Goal: Task Accomplishment & Management: Use online tool/utility

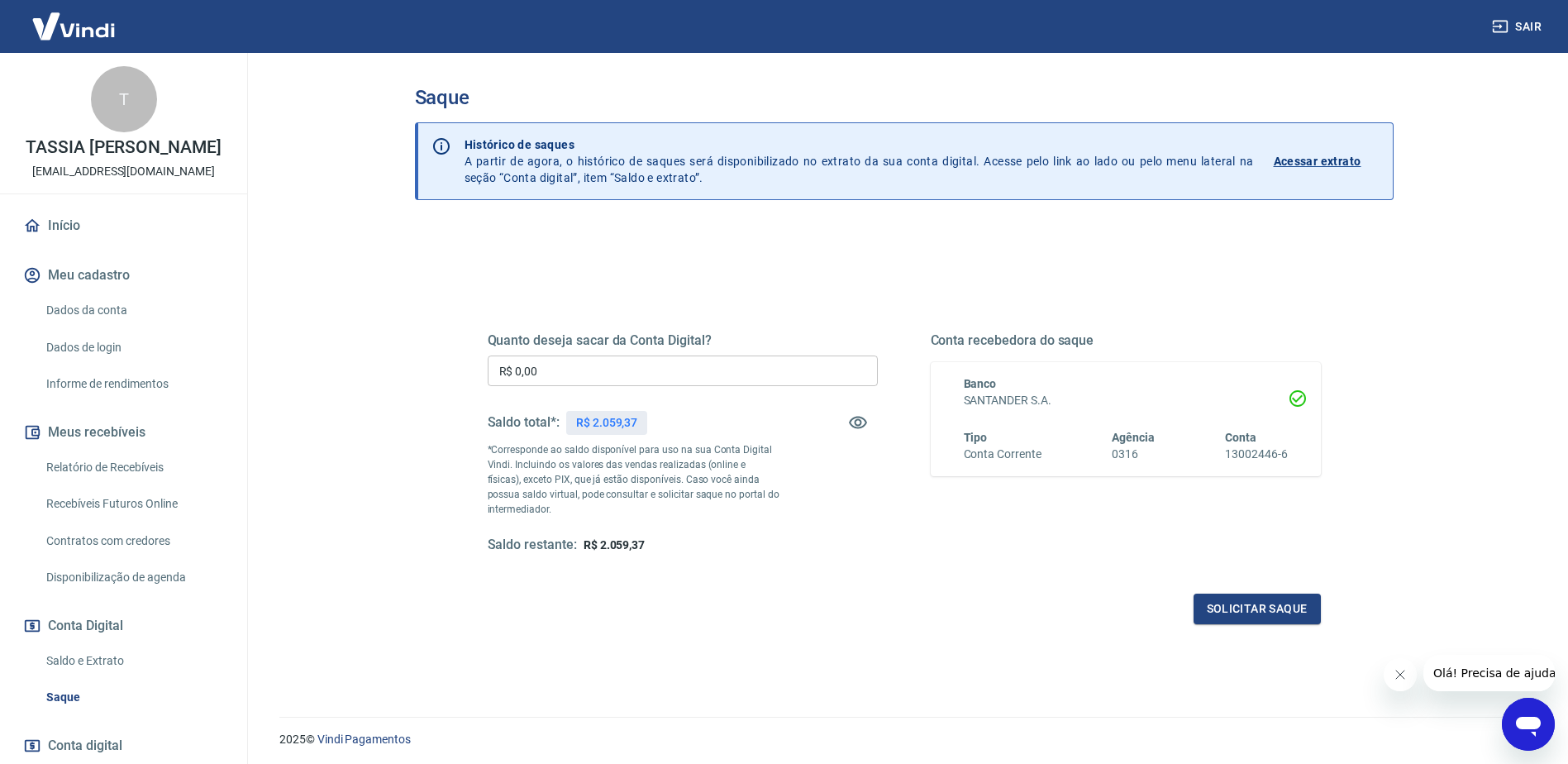
click at [605, 379] on input "R$ 0,00" at bounding box center [682, 370] width 390 height 31
type input "R$ 2.059,37"
click at [1219, 612] on button "Solicitar saque" at bounding box center [1257, 608] width 128 height 31
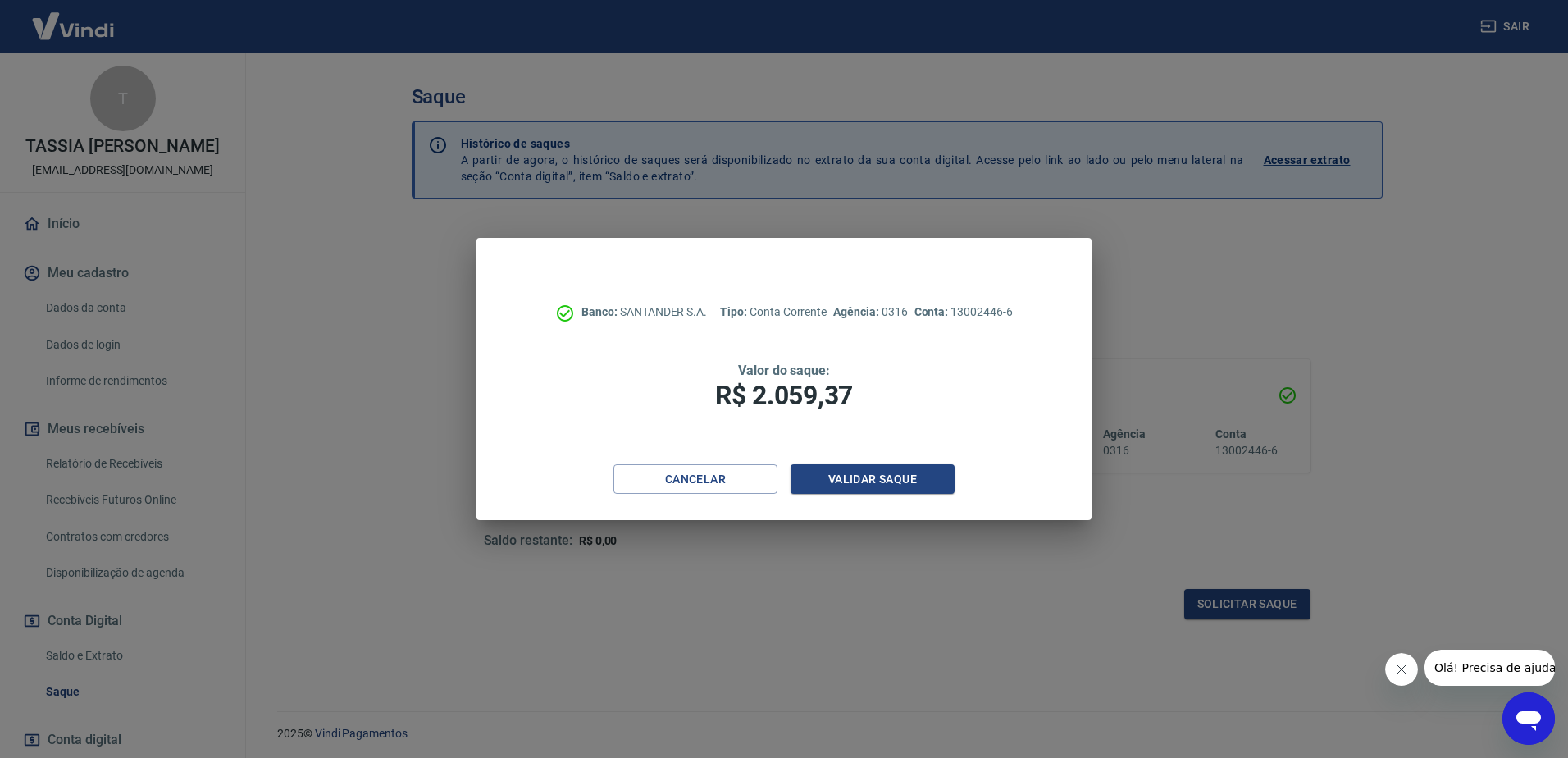
click at [854, 496] on div "Cancelar Validar saque" at bounding box center [784, 492] width 615 height 57
click at [854, 486] on button "Validar saque" at bounding box center [873, 479] width 164 height 30
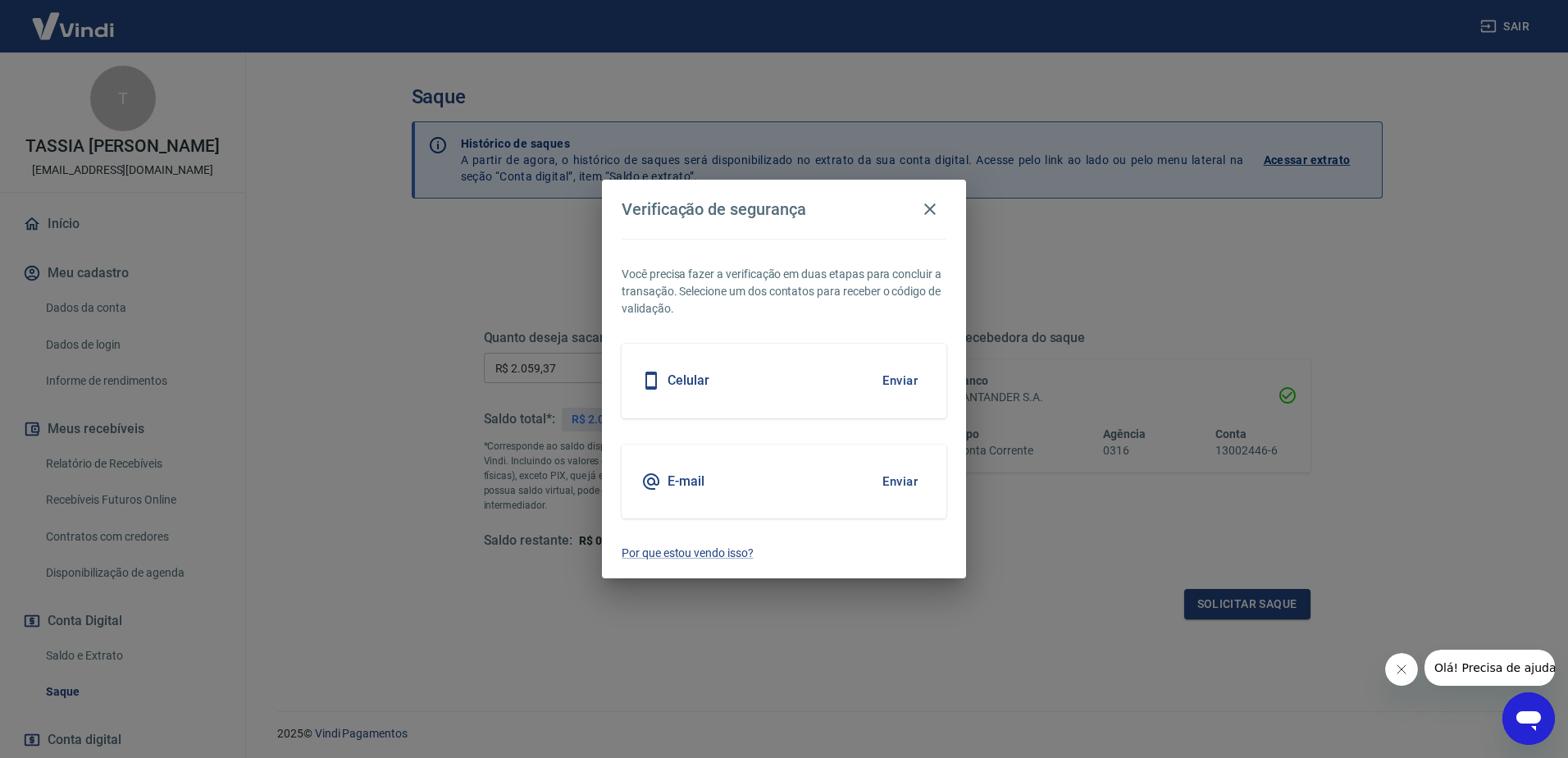
click at [901, 477] on button "Enviar" at bounding box center [900, 481] width 53 height 35
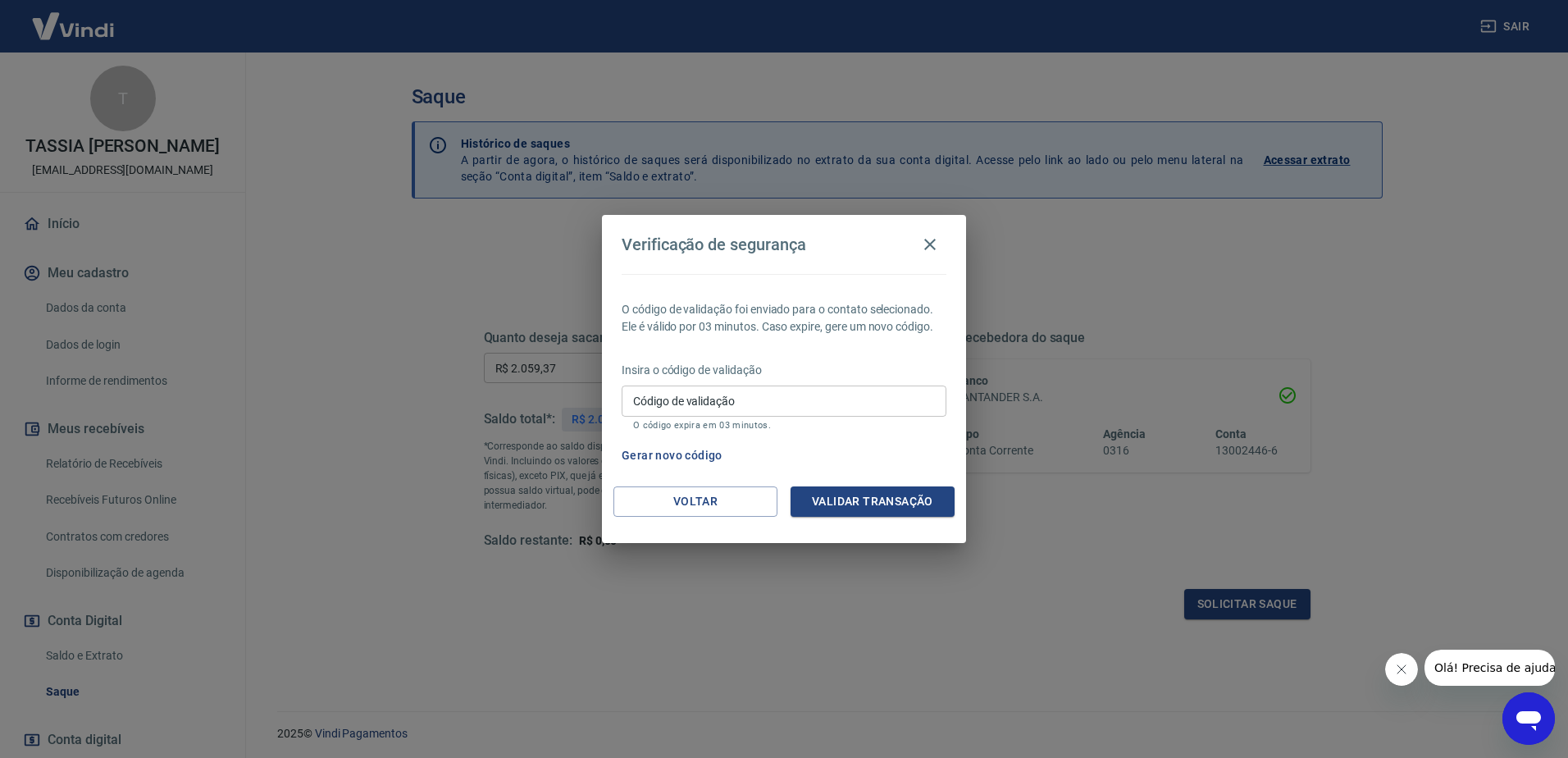
click at [836, 402] on input "Código de validação" at bounding box center [784, 401] width 325 height 30
click at [871, 505] on button "Validar transação" at bounding box center [873, 501] width 164 height 30
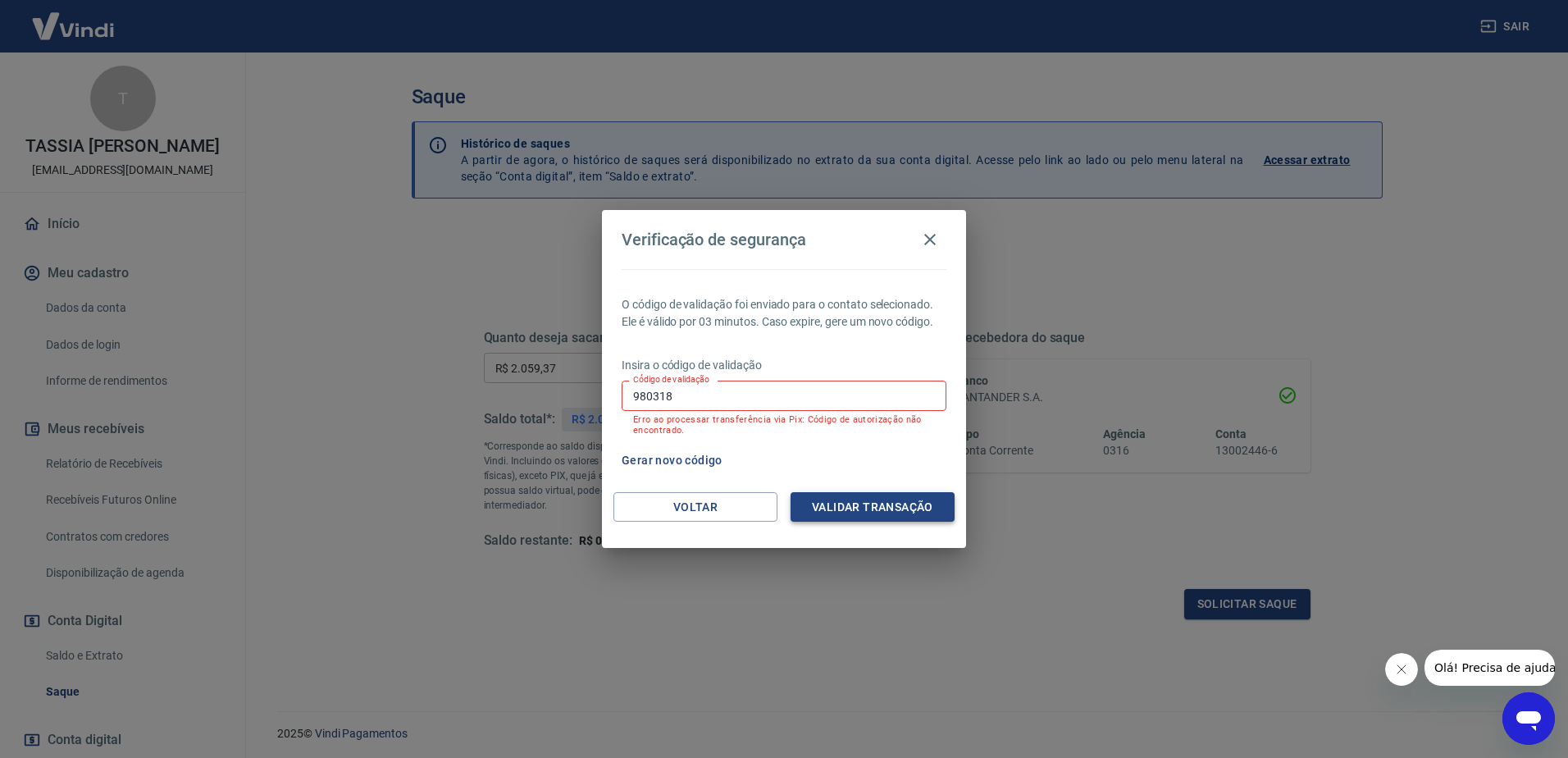
click at [859, 495] on button "Validar transação" at bounding box center [873, 507] width 164 height 30
drag, startPoint x: 802, startPoint y: 394, endPoint x: 590, endPoint y: 394, distance: 212.0
click at [590, 394] on div "Verificação de segurança O código de validação foi enviado para o contato selec…" at bounding box center [784, 379] width 1568 height 758
paste input "680845"
type input "680845"
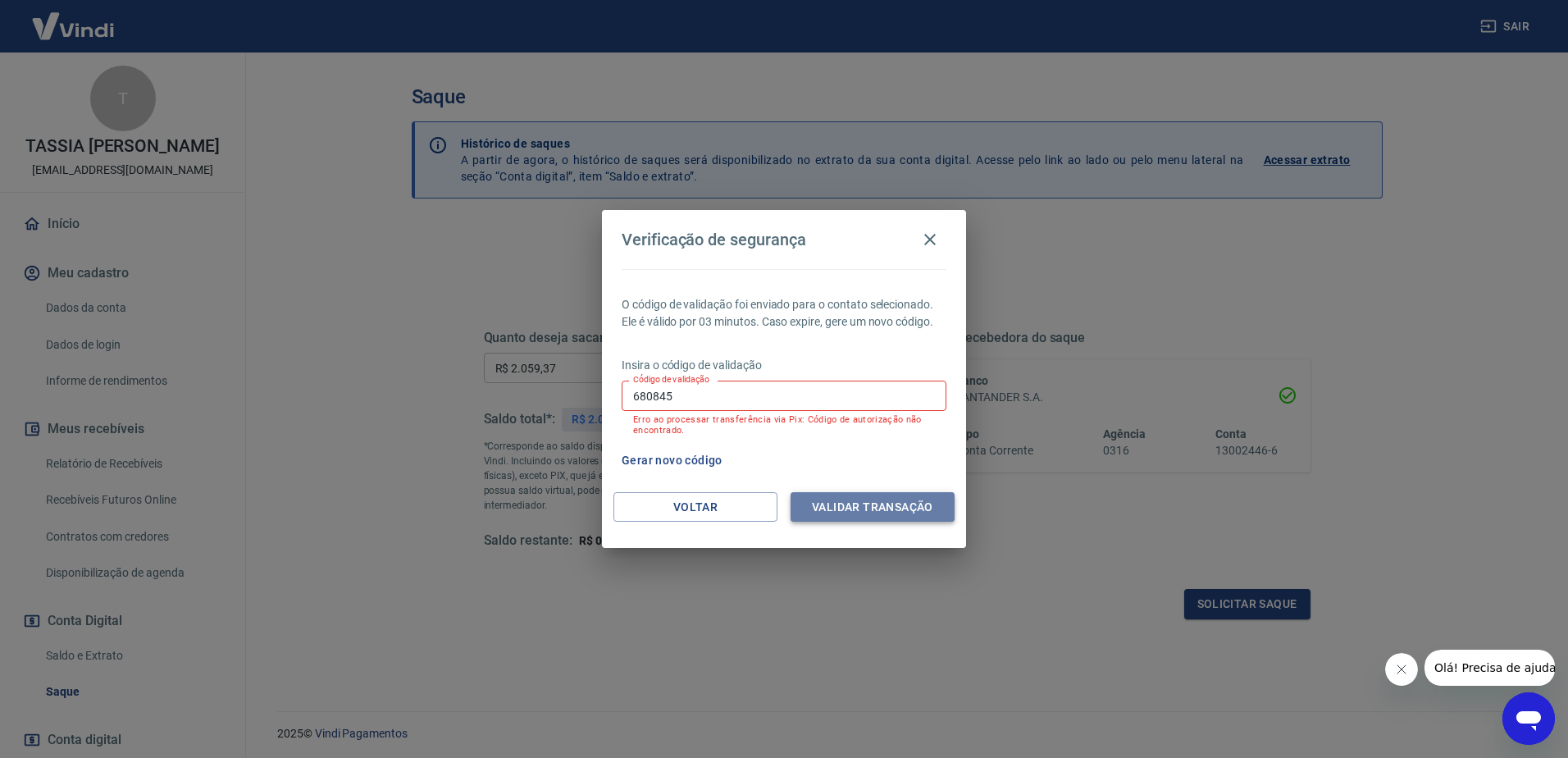
click at [887, 515] on button "Validar transação" at bounding box center [873, 507] width 164 height 30
